Goal: Information Seeking & Learning: Learn about a topic

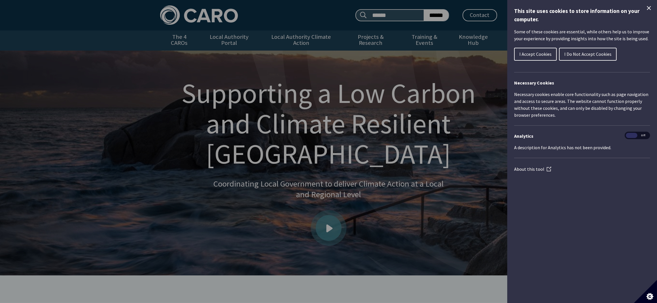
click at [462, 36] on div "Cookie preferences" at bounding box center [328, 151] width 657 height 303
click at [597, 54] on span "I Do Not Accept Cookies" at bounding box center [587, 54] width 47 height 6
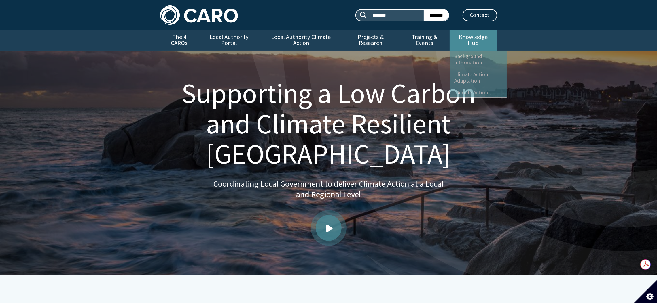
click at [476, 35] on link "Knowledge Hub" at bounding box center [472, 41] width 47 height 20
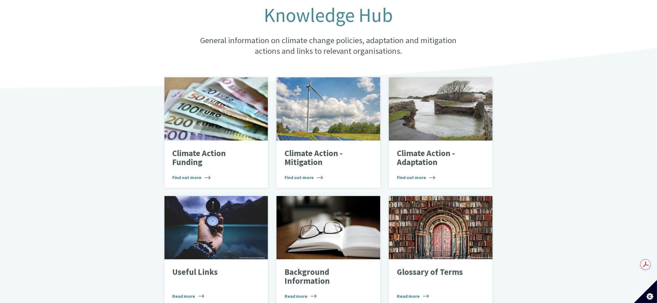
scroll to position [259, 0]
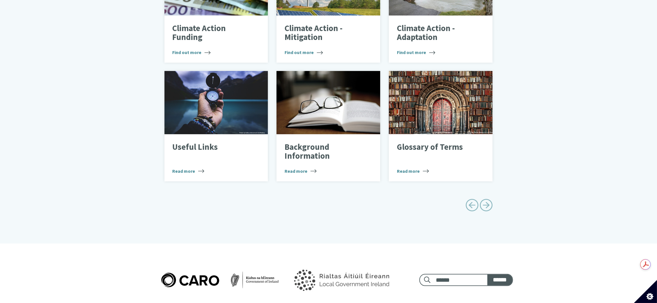
click at [485, 200] on span "Next page" at bounding box center [486, 205] width 13 height 13
type input "******"
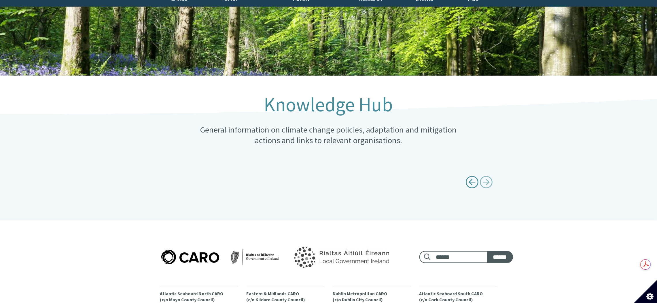
scroll to position [0, 0]
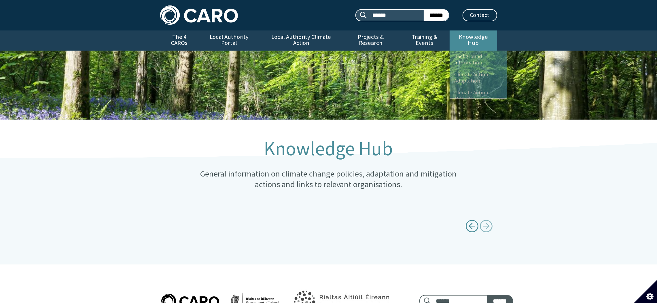
click at [457, 34] on link "Knowledge Hub" at bounding box center [472, 41] width 47 height 20
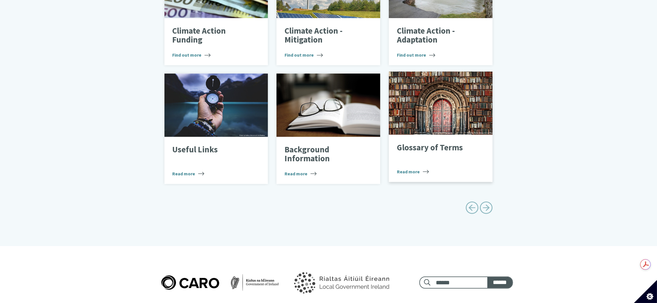
scroll to position [259, 0]
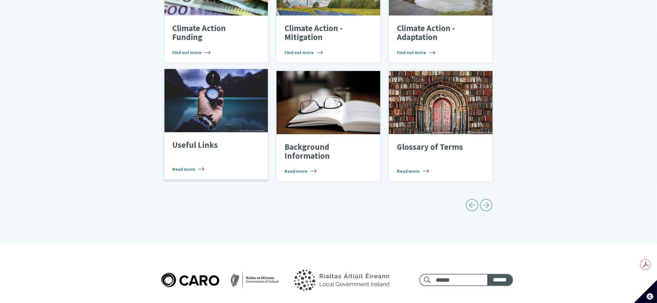
click at [185, 150] on div "Useful Links Read more" at bounding box center [216, 155] width 104 height 47
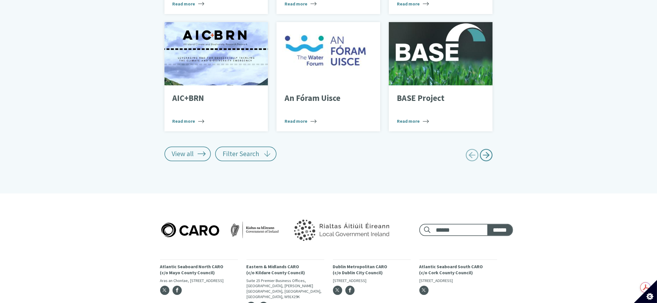
scroll to position [348, 0]
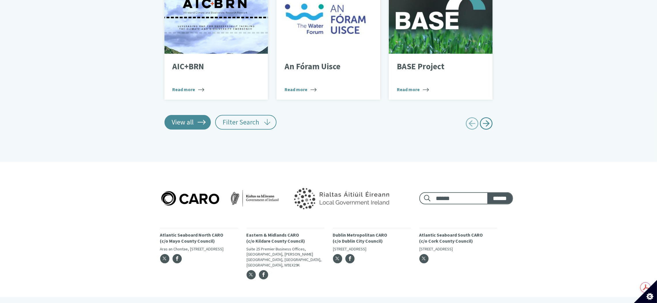
click at [193, 118] on link "View all" at bounding box center [187, 122] width 47 height 14
type input "******"
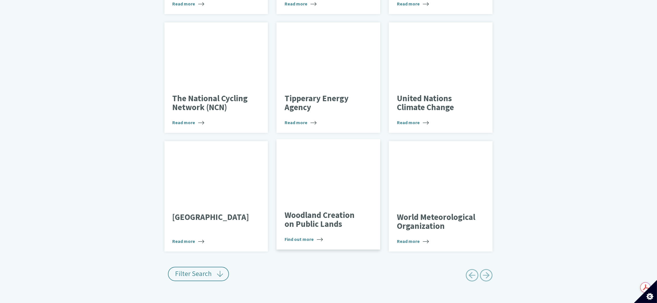
scroll to position [0, 0]
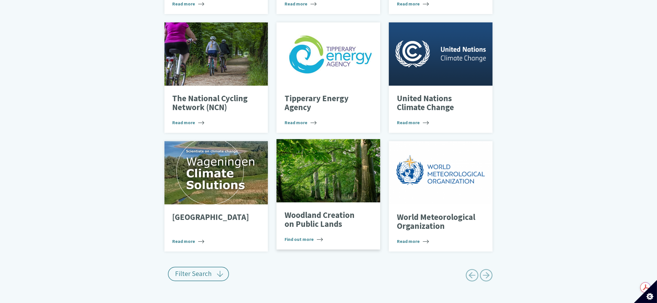
click at [351, 211] on p "Woodland Creation on Public Lands" at bounding box center [323, 220] width 79 height 18
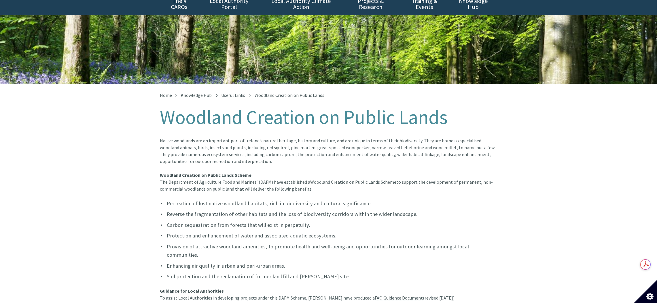
scroll to position [86, 0]
